Goal: Task Accomplishment & Management: Manage account settings

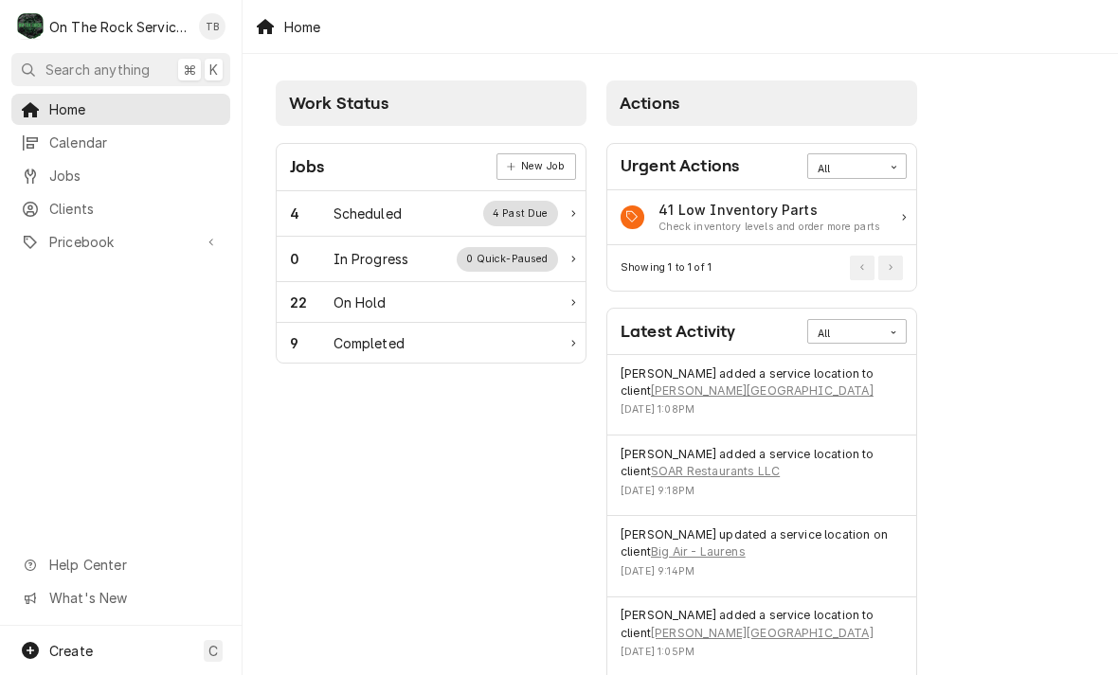
click at [398, 219] on div "Scheduled" at bounding box center [367, 214] width 68 height 20
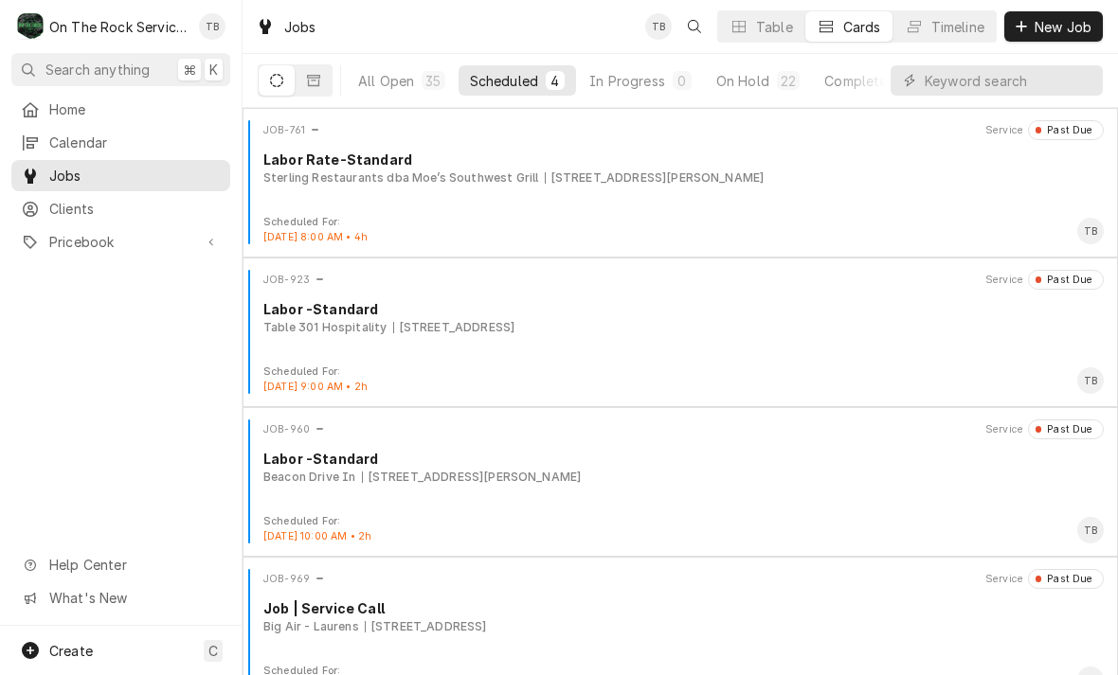
click at [760, 86] on div "On Hold" at bounding box center [742, 81] width 53 height 20
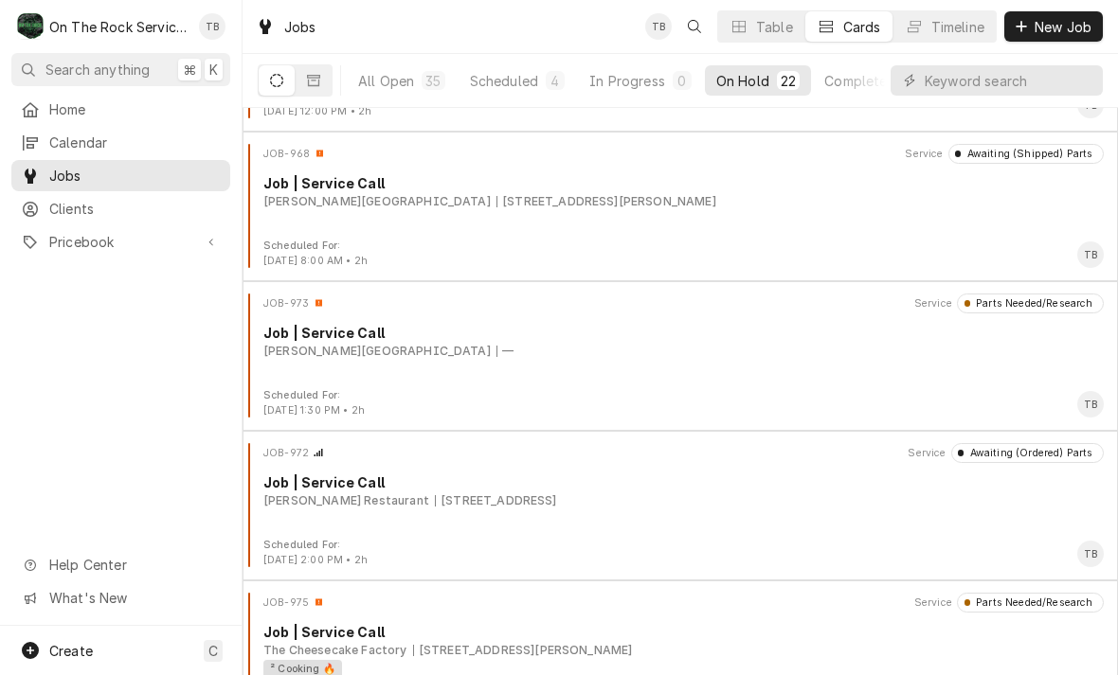
scroll to position [2514, 0]
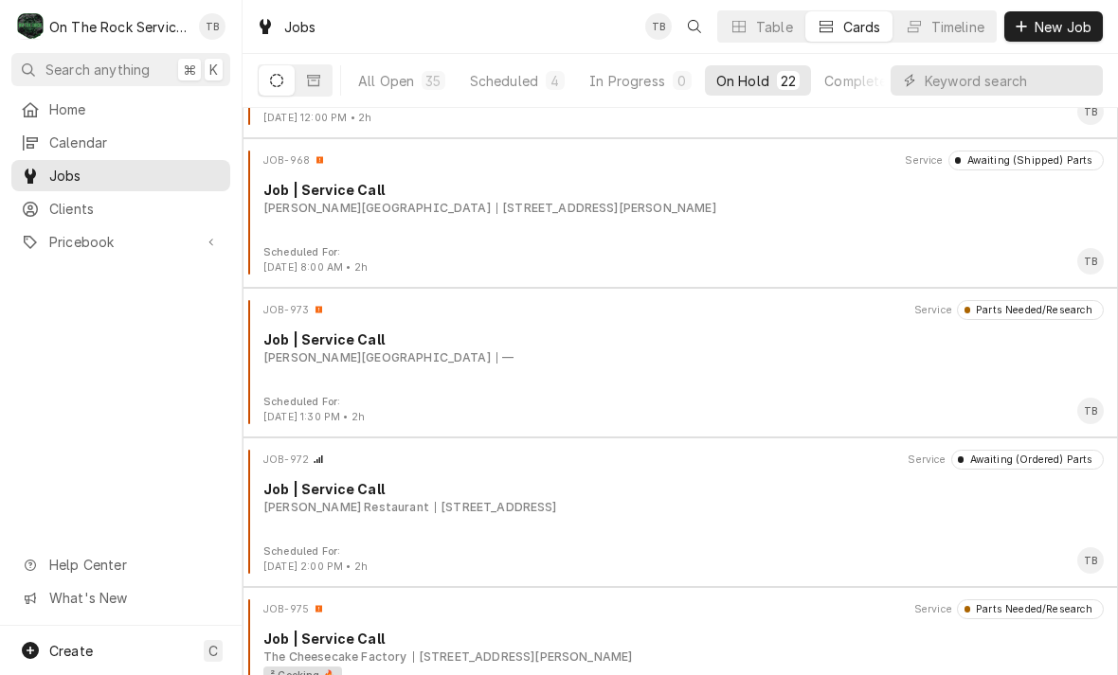
click at [508, 363] on div "Wofford College —" at bounding box center [683, 358] width 840 height 17
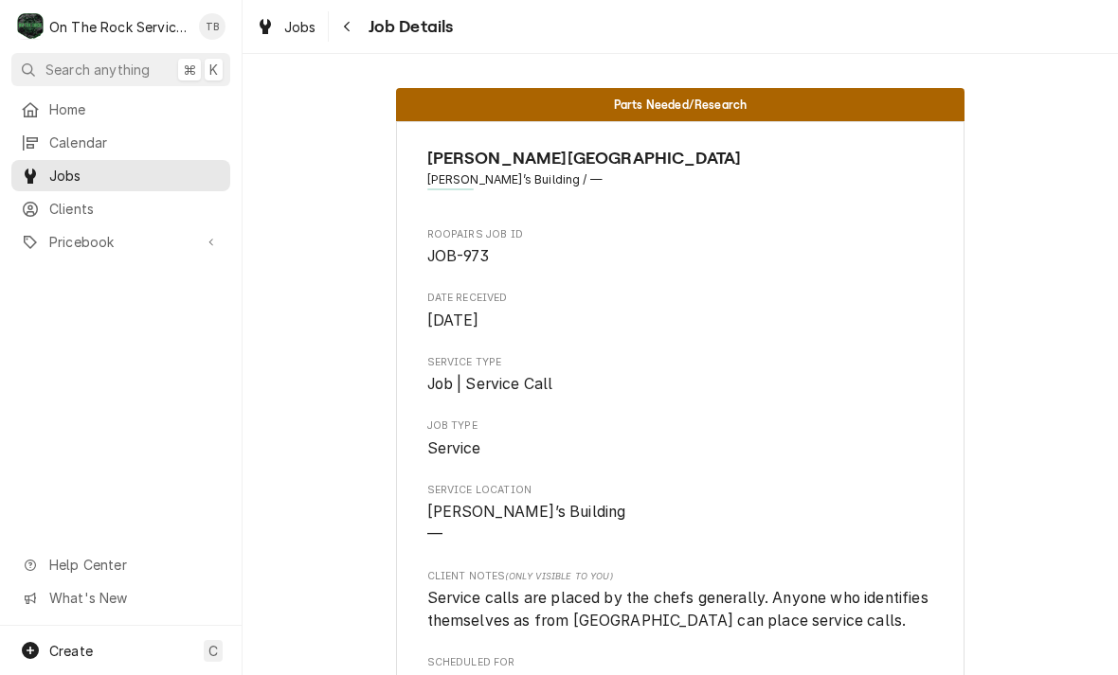
click at [362, 24] on button "Navigate back" at bounding box center [347, 26] width 30 height 30
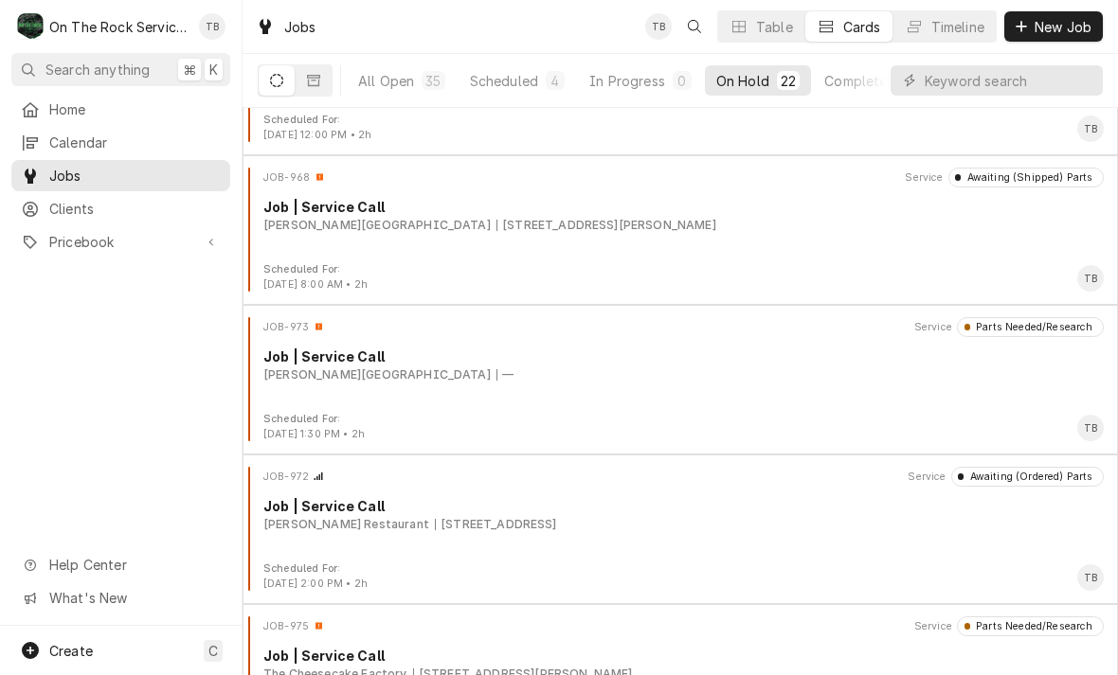
scroll to position [2494, 0]
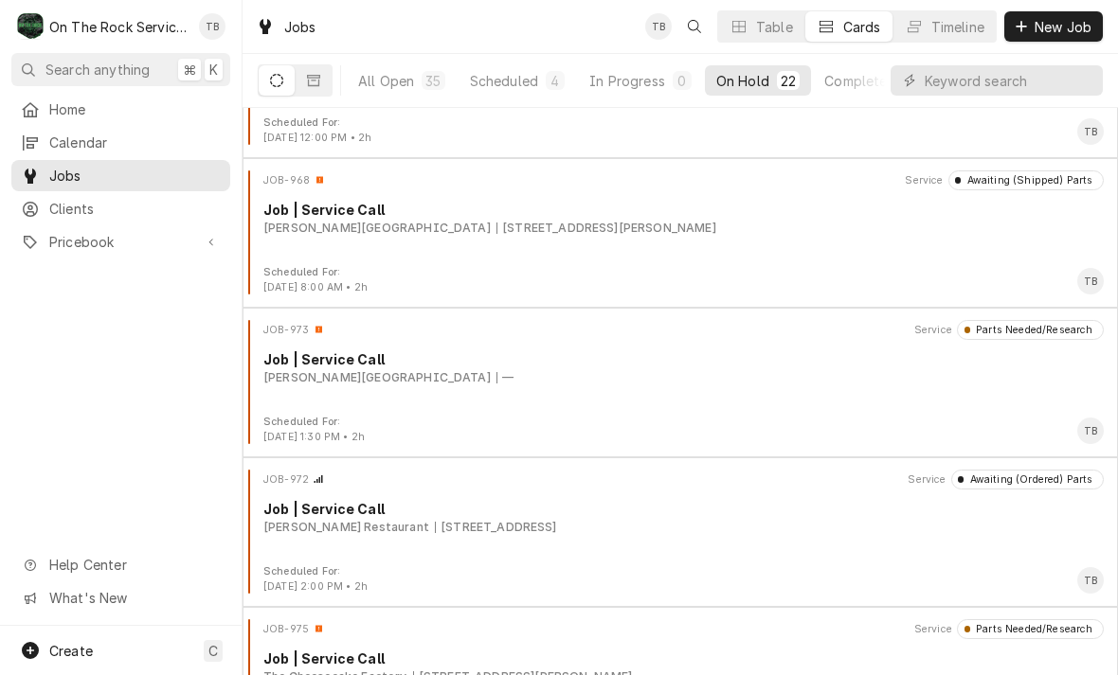
click at [508, 247] on div "JOB-968 Service Awaiting (Shipped) Parts Job | Service Call [PERSON_NAME][GEOGR…" at bounding box center [680, 218] width 860 height 95
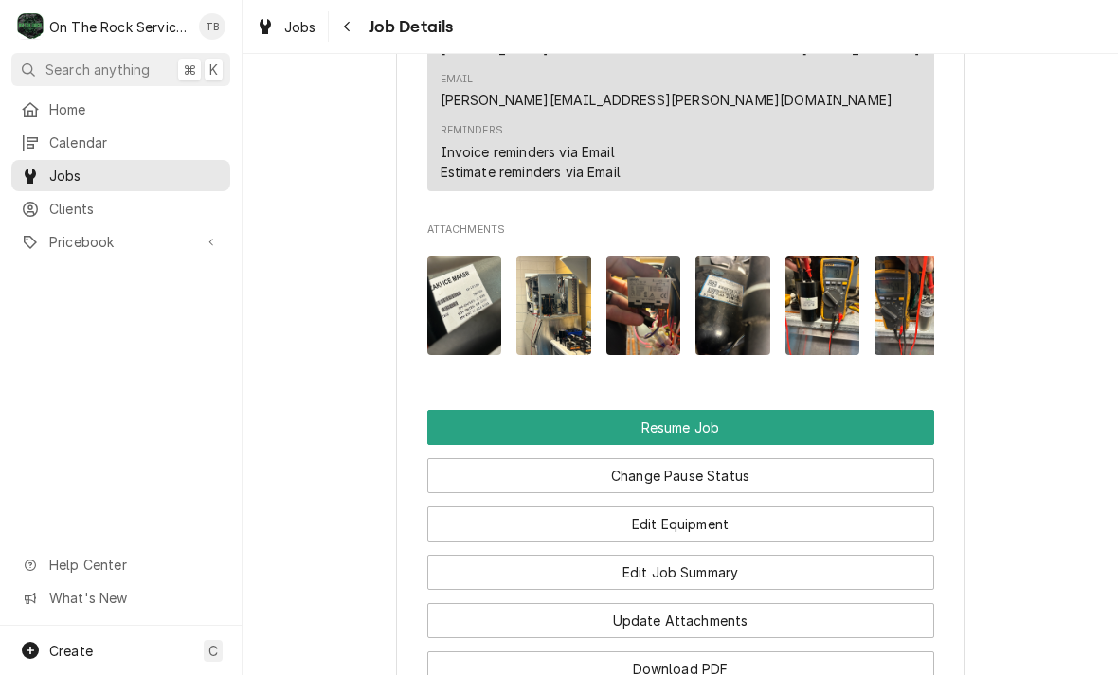
scroll to position [1968, 0]
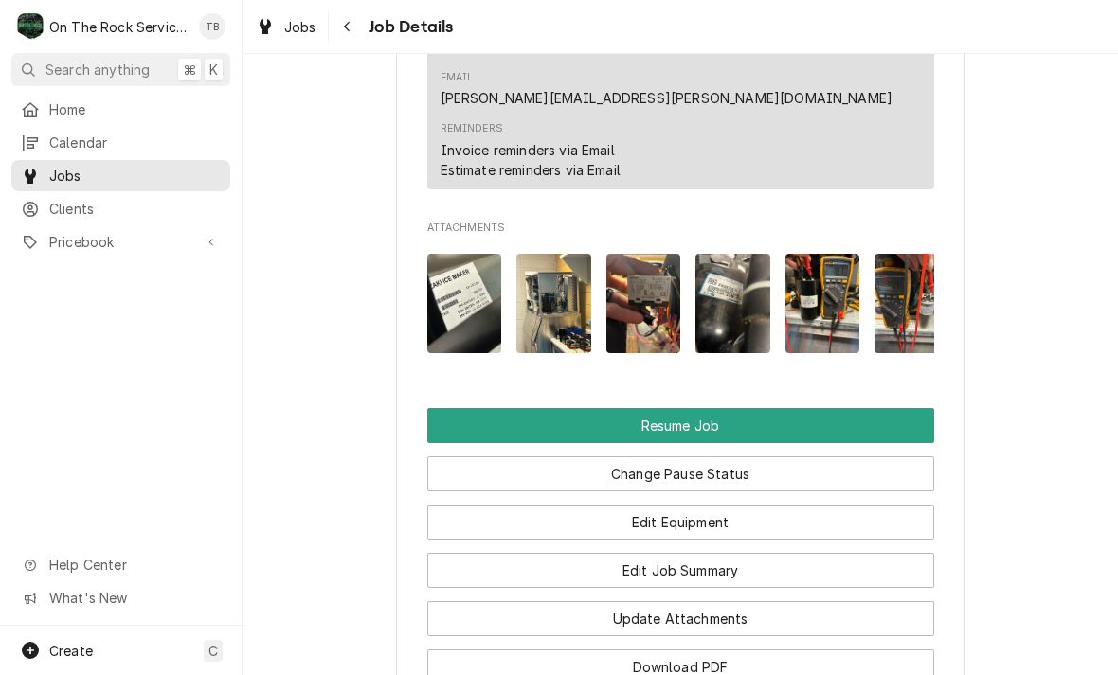
click at [680, 408] on button "Resume Job" at bounding box center [680, 425] width 507 height 35
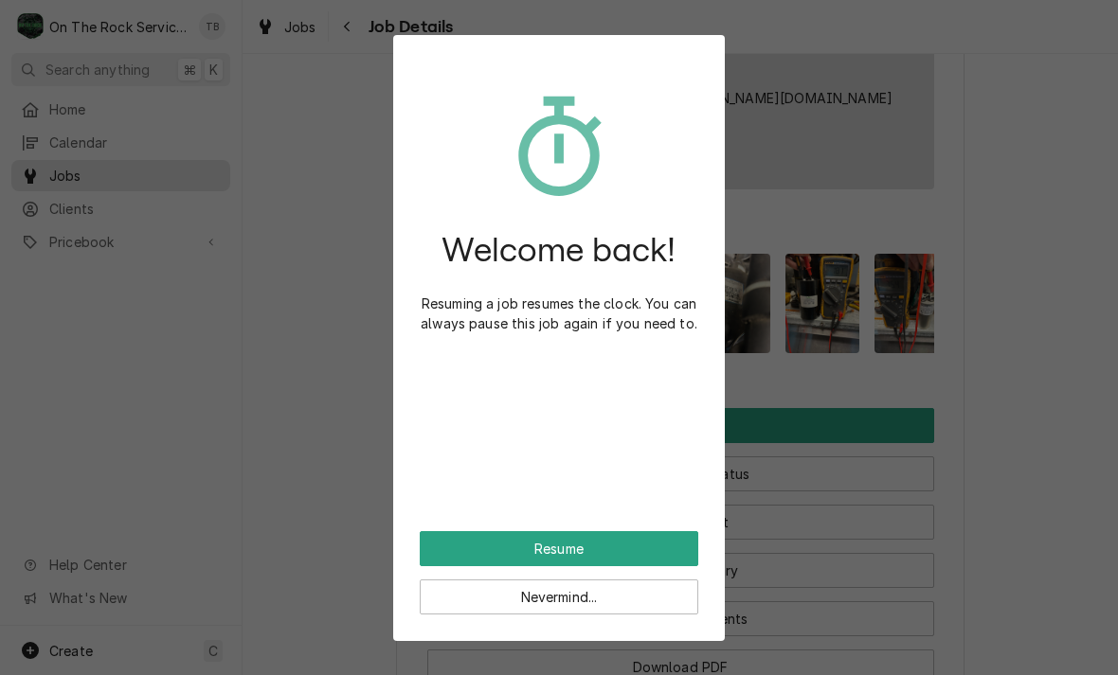
click at [622, 551] on button "Resume" at bounding box center [559, 548] width 279 height 35
